Goal: Information Seeking & Learning: Learn about a topic

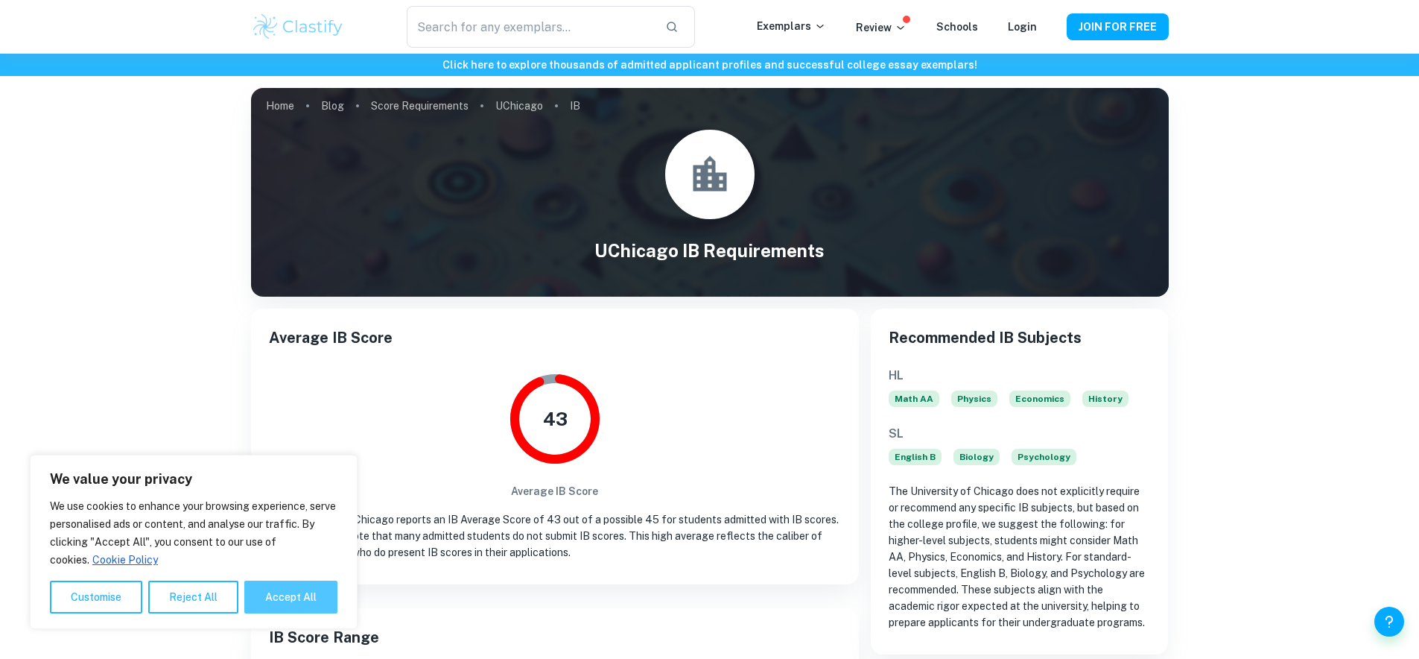
click at [286, 589] on button "Accept All" at bounding box center [290, 596] width 93 height 33
checkbox input "true"
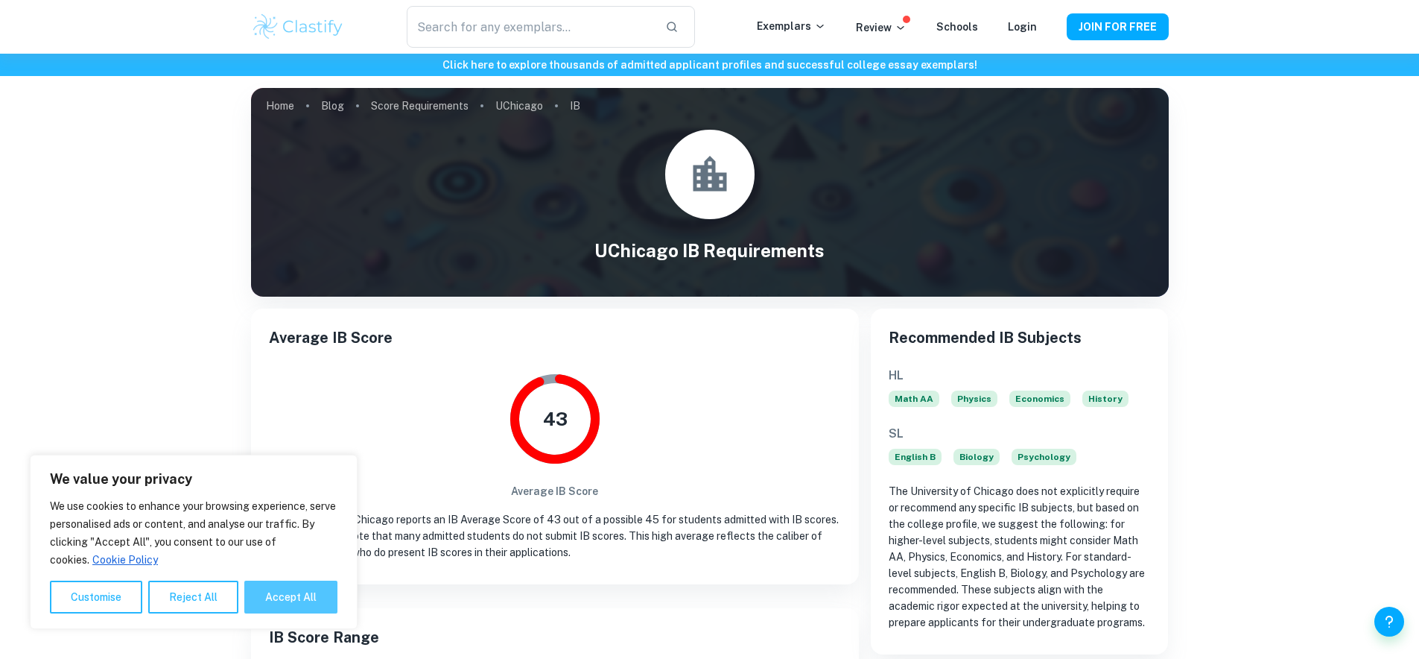
checkbox input "true"
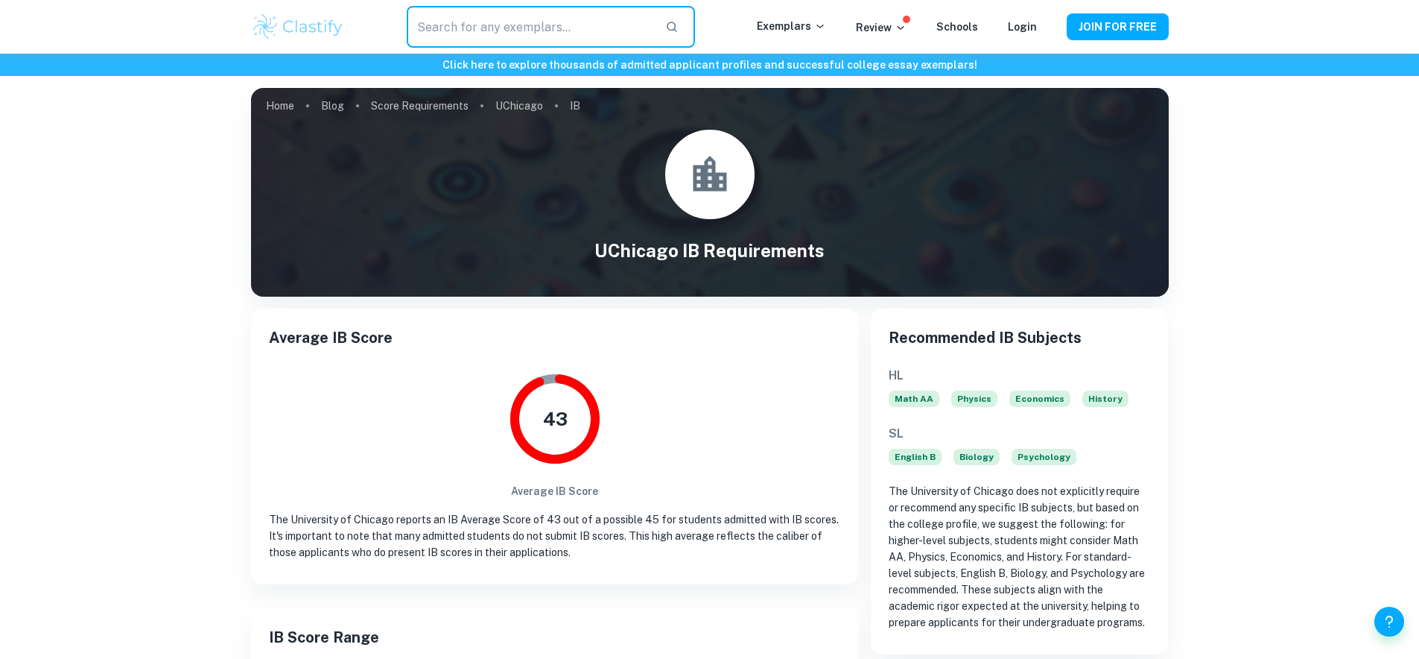
click at [572, 21] on input "text" at bounding box center [530, 27] width 246 height 42
paste input "[GEOGRAPHIC_DATA][US_STATE], [GEOGRAPHIC_DATA]"
type input "[GEOGRAPHIC_DATA][US_STATE], [GEOGRAPHIC_DATA]"
